Goal: Information Seeking & Learning: Learn about a topic

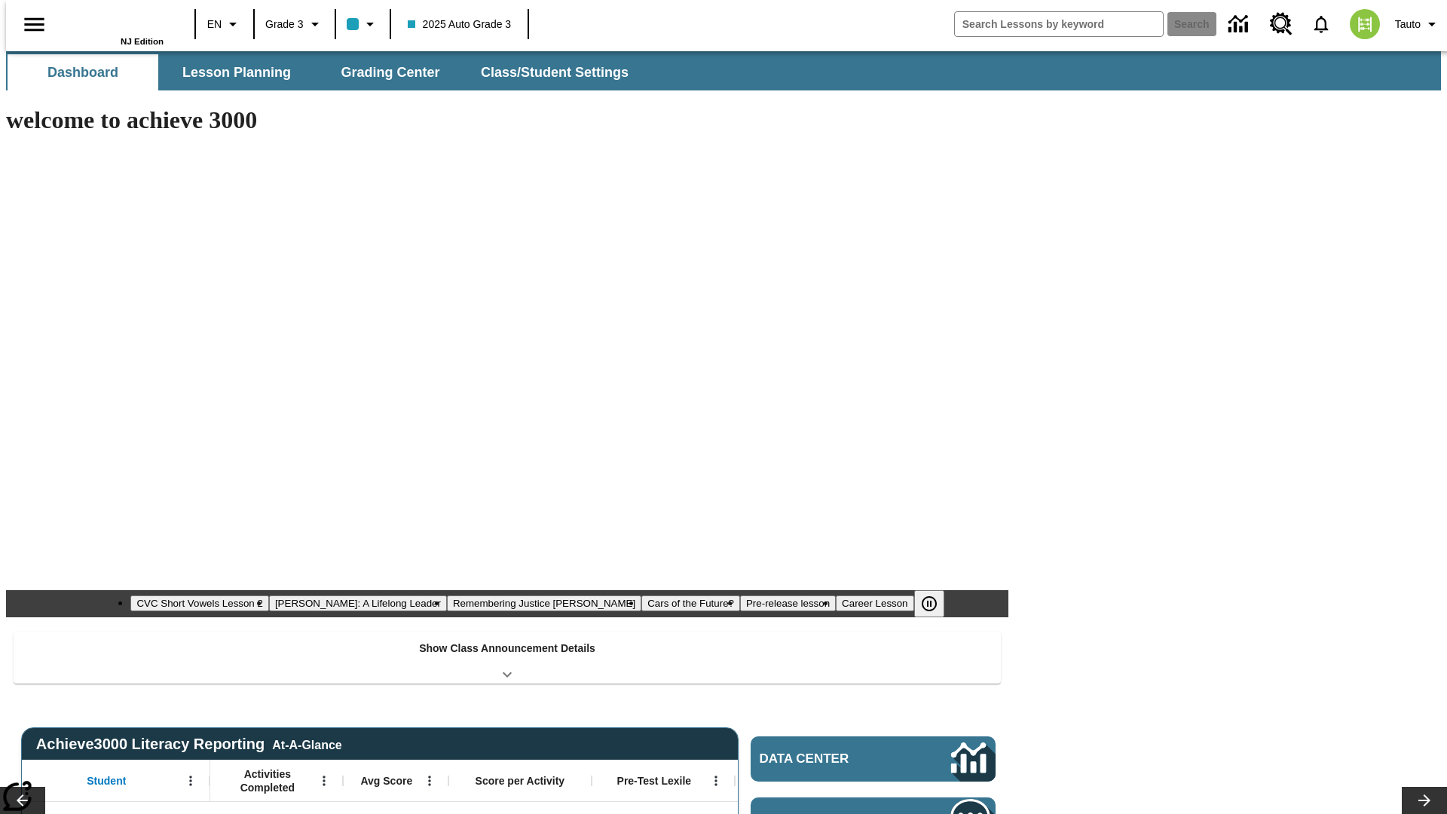
type input "-1"
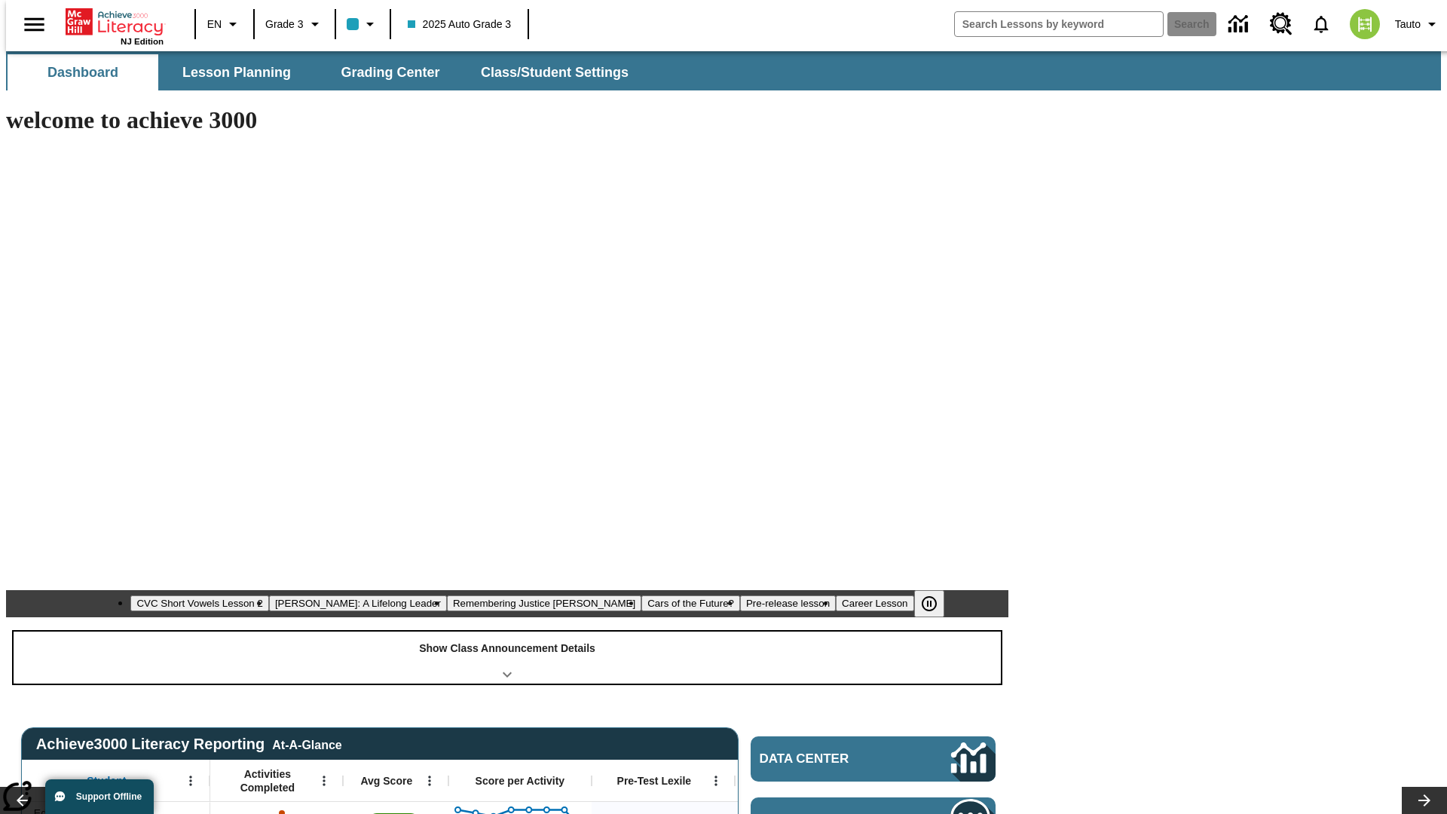
click at [507, 631] on div "Show Class Announcement Details" at bounding box center [507, 657] width 987 height 52
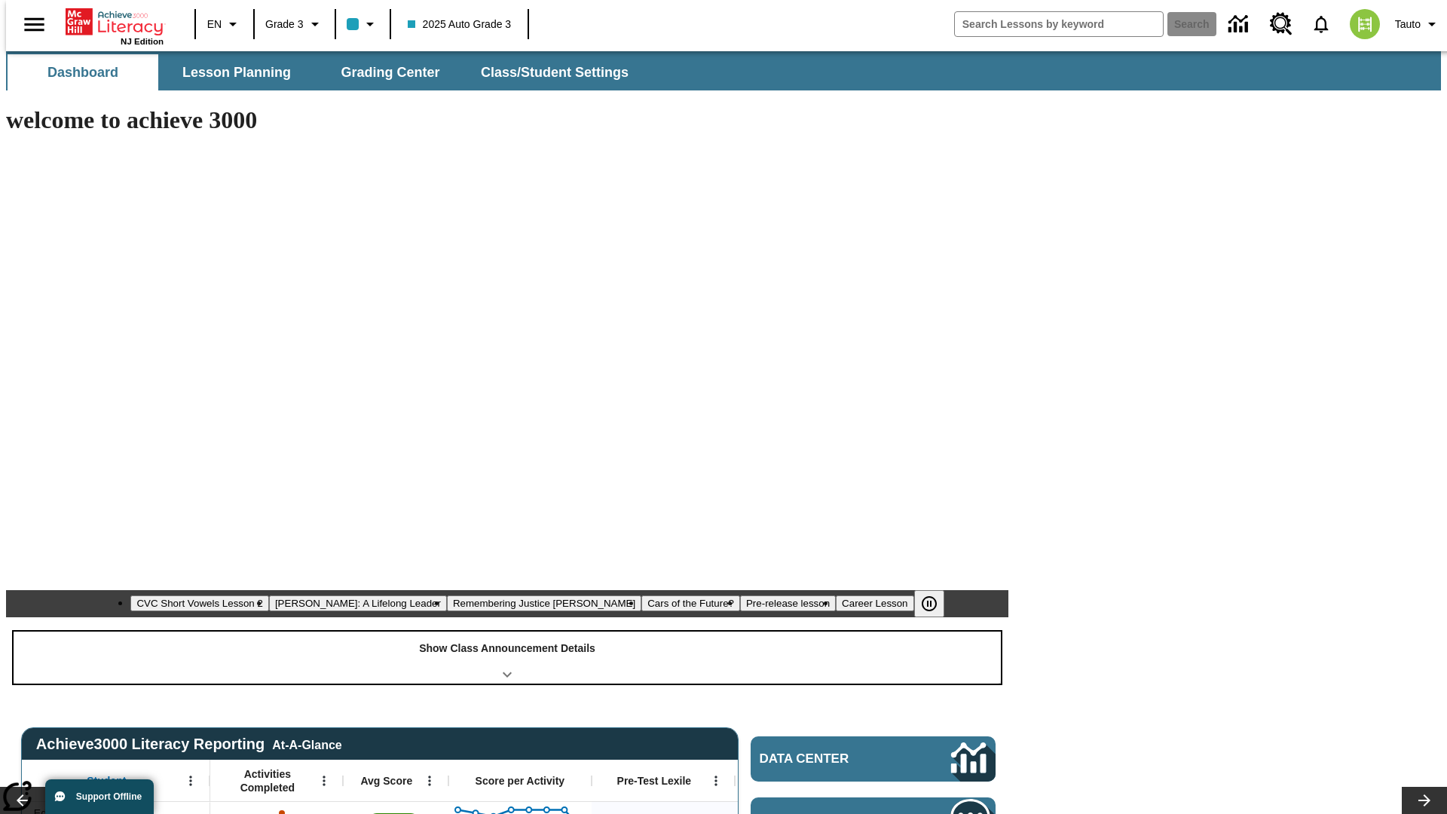
click at [507, 631] on div "Show Class Announcement Details" at bounding box center [507, 657] width 987 height 52
